Goal: Obtain resource: Obtain resource

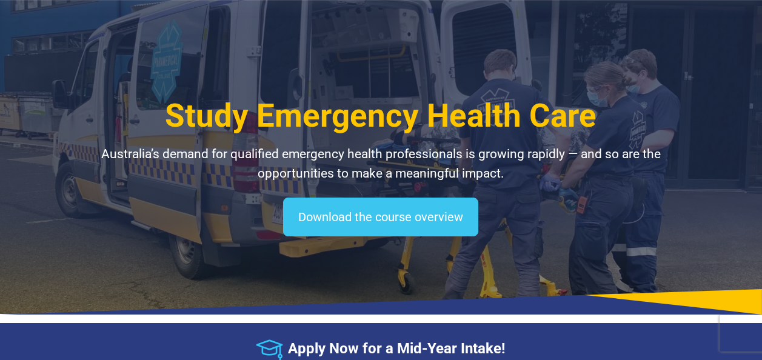
select select "**********"
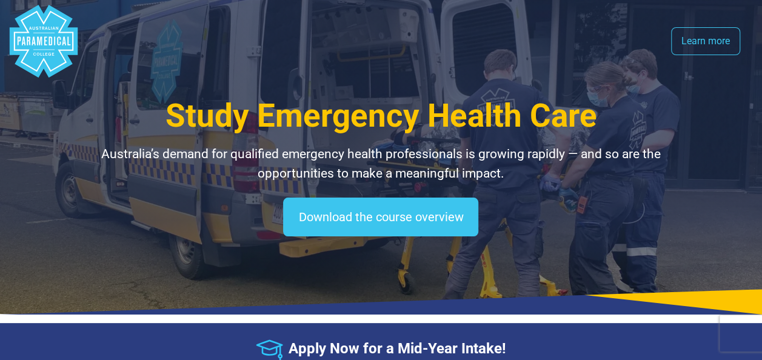
click at [36, 27] on g "Australian Paramedical College" at bounding box center [44, 41] width 68 height 73
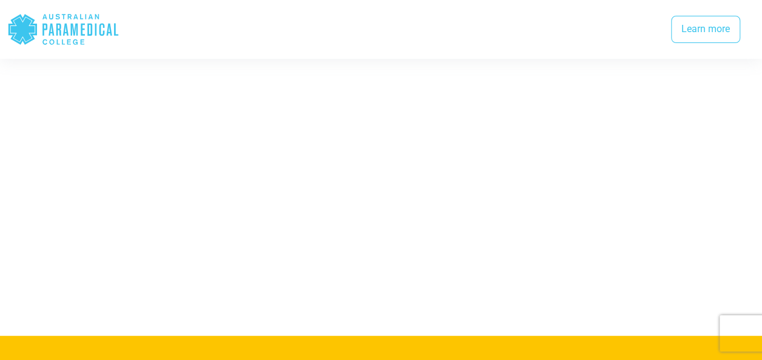
scroll to position [2443, 0]
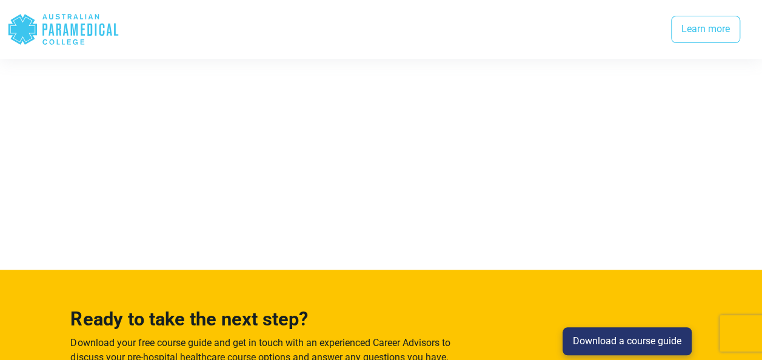
drag, startPoint x: 621, startPoint y: 329, endPoint x: 611, endPoint y: 321, distance: 13.0
click at [621, 329] on link "Download a course guide" at bounding box center [627, 341] width 129 height 28
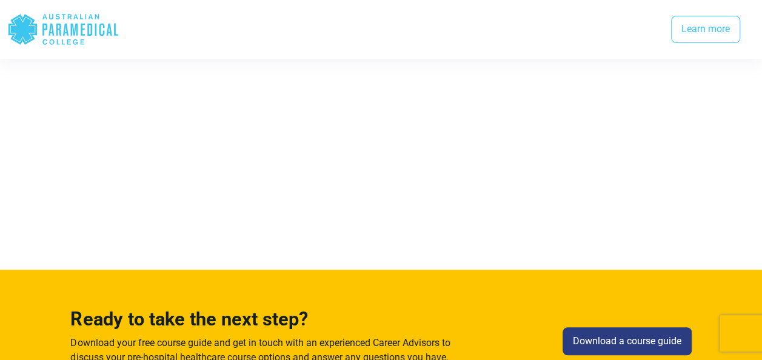
scroll to position [1077, 0]
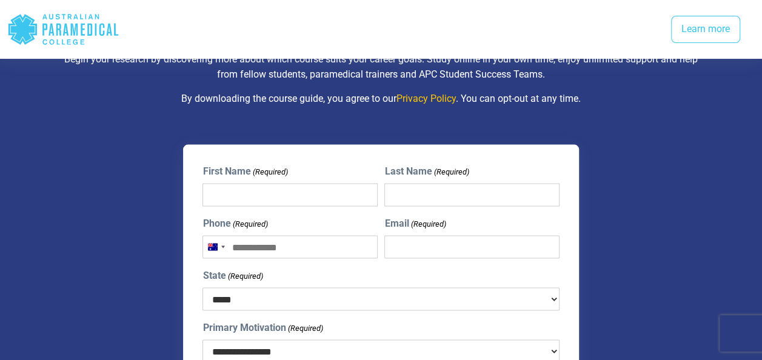
click at [30, 34] on polygon "Australian Paramedical College" at bounding box center [22, 29] width 28 height 30
click at [692, 30] on link "Learn more" at bounding box center [705, 30] width 69 height 28
click at [692, 39] on link "Learn more" at bounding box center [705, 30] width 69 height 28
click at [51, 19] on icon ".logo-horizontal-c1{fill:#3CC5EE;} .logo-horizontal-c3{fill:#3CC5EE;} .logo-hor…" at bounding box center [63, 29] width 112 height 39
